Goal: Complete application form

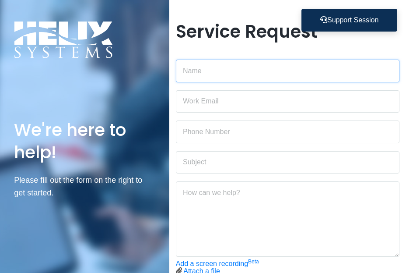
click at [212, 68] on input "text" at bounding box center [288, 71] width 224 height 23
type input "[PERSON_NAME]"
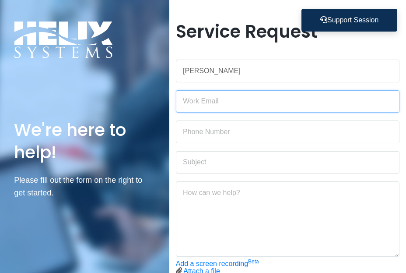
click at [213, 99] on input "email" at bounding box center [288, 101] width 224 height 23
type input "[EMAIL_ADDRESS][DOMAIN_NAME]"
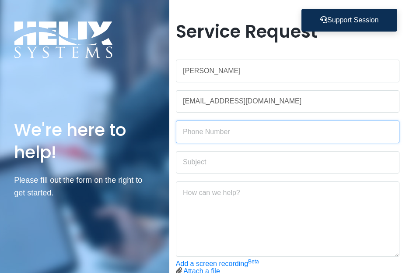
click at [228, 130] on input "text" at bounding box center [288, 131] width 224 height 23
type input "[PHONE_NUMBER] EXT 613"
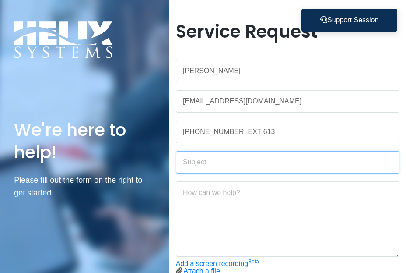
click at [250, 163] on input "text" at bounding box center [288, 162] width 224 height 23
type input "Issues Logging into Google"
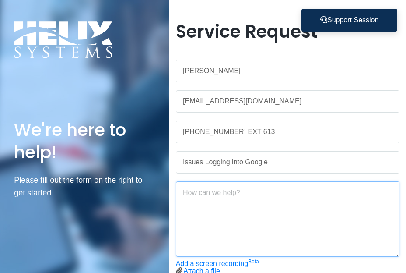
click at [256, 193] on textarea at bounding box center [288, 218] width 224 height 75
type textarea "R"
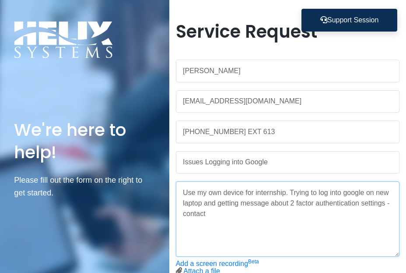
click at [199, 232] on textarea "Use my own device for internship. Trying to log into google on new laptop and g…" at bounding box center [288, 218] width 224 height 75
click at [384, 202] on textarea "Use my own device for internship. Trying to log into google on new laptop and g…" at bounding box center [288, 218] width 224 height 75
drag, startPoint x: 384, startPoint y: 202, endPoint x: 370, endPoint y: 204, distance: 14.1
click at [370, 204] on textarea "Use my own device for internship. Trying to log into google on new laptop and g…" at bounding box center [288, 218] width 224 height 75
click at [392, 202] on textarea "Use my own device for internship. Trying to log into google on new laptop and g…" at bounding box center [288, 218] width 224 height 75
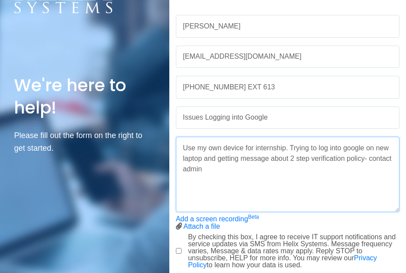
scroll to position [88, 0]
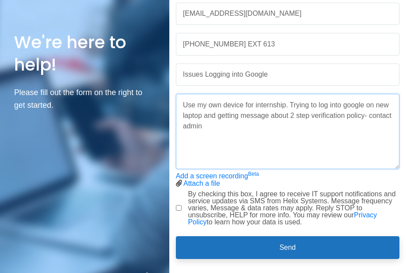
type textarea "Use my own device for internship. Trying to log into google on new laptop and g…"
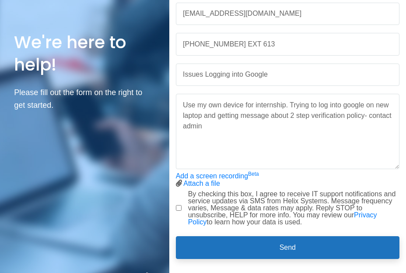
click at [180, 207] on input "By checking this box, I agree to receive IT support notifications and service u…" at bounding box center [179, 208] width 6 height 6
checkbox input "true"
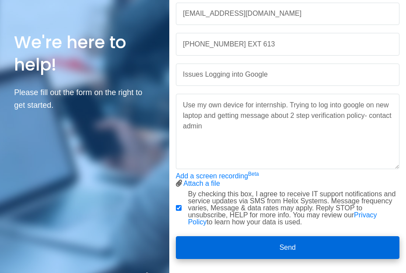
click at [299, 240] on button "Send" at bounding box center [288, 247] width 224 height 23
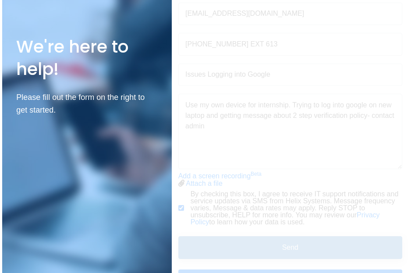
scroll to position [0, 0]
